Goal: Task Accomplishment & Management: Use online tool/utility

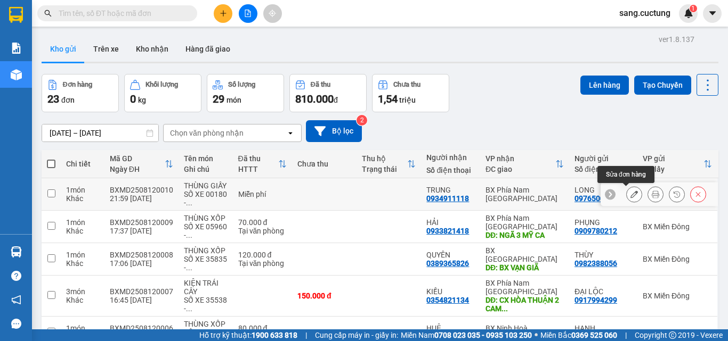
click at [630, 194] on icon at bounding box center [633, 194] width 7 height 7
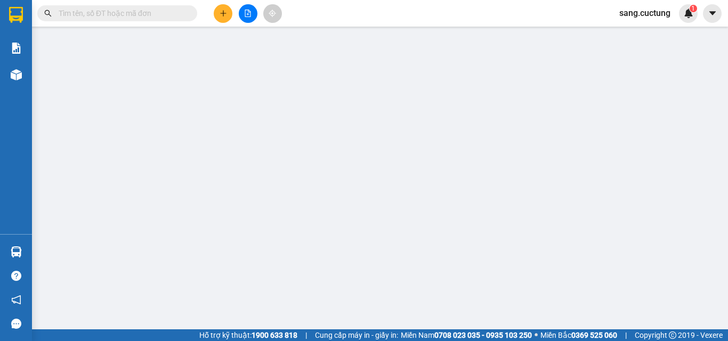
type input "0976500868"
type input "0934911118"
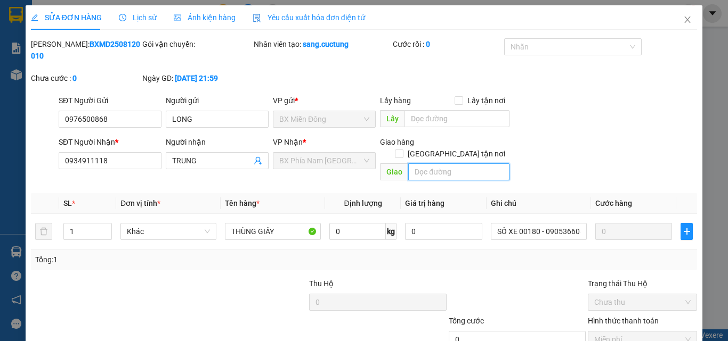
click at [458, 164] on input "text" at bounding box center [458, 172] width 101 height 17
type input "c"
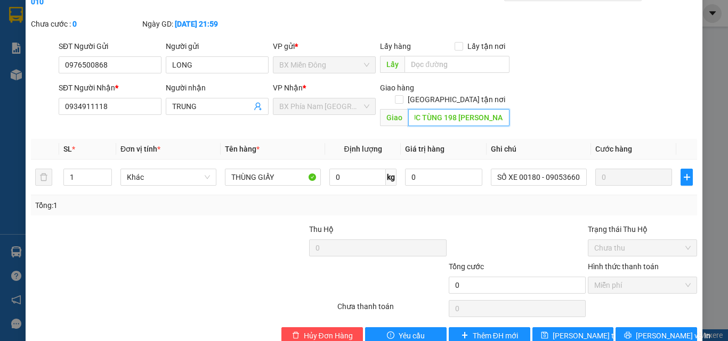
scroll to position [55, 0]
type input "VP CÚC TÙNG 198 [PERSON_NAME]"
click at [623, 327] on button "[PERSON_NAME] và In" at bounding box center [655, 335] width 81 height 17
